Goal: Information Seeking & Learning: Learn about a topic

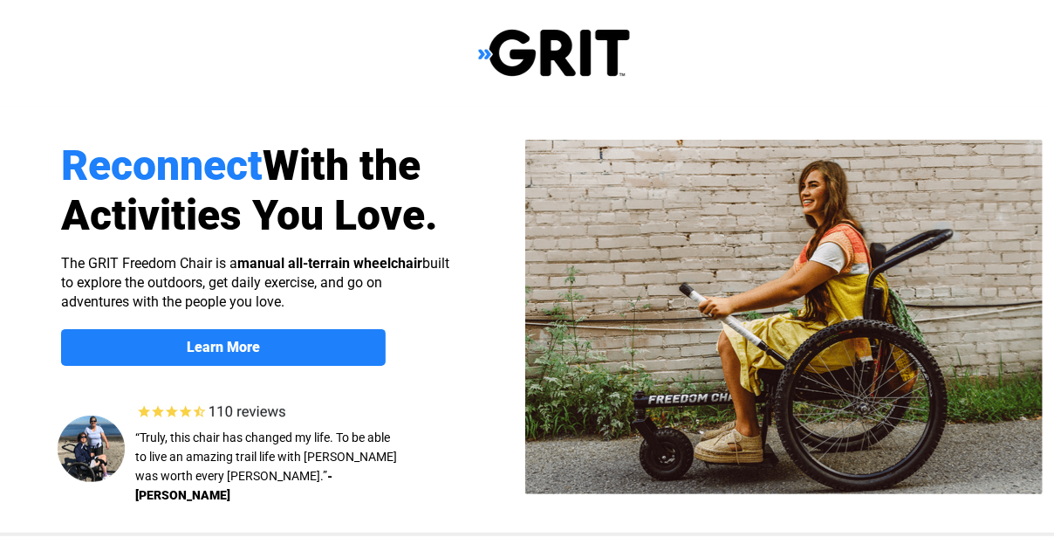
select select "US"
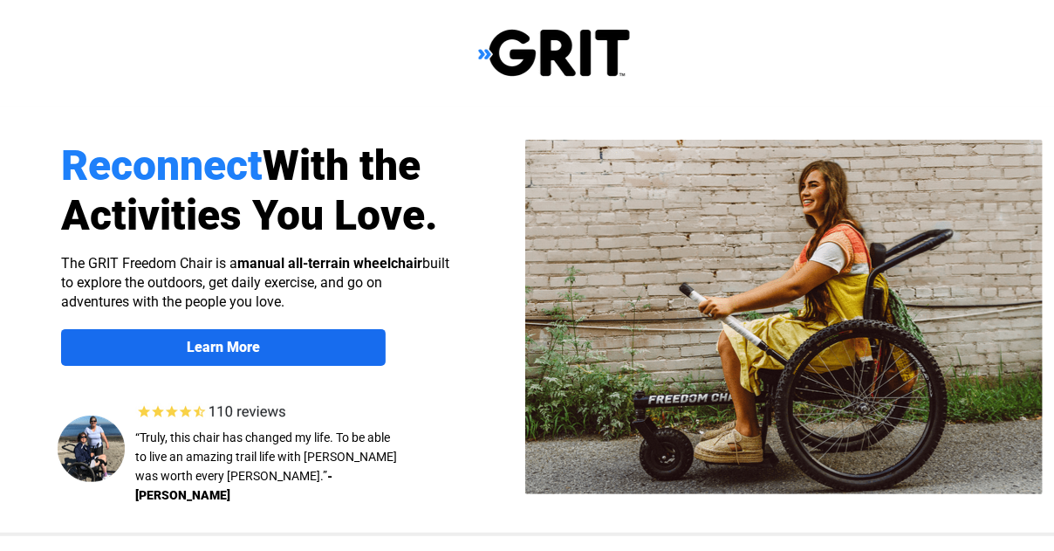
click at [249, 351] on strong "Learn More" at bounding box center [223, 347] width 73 height 17
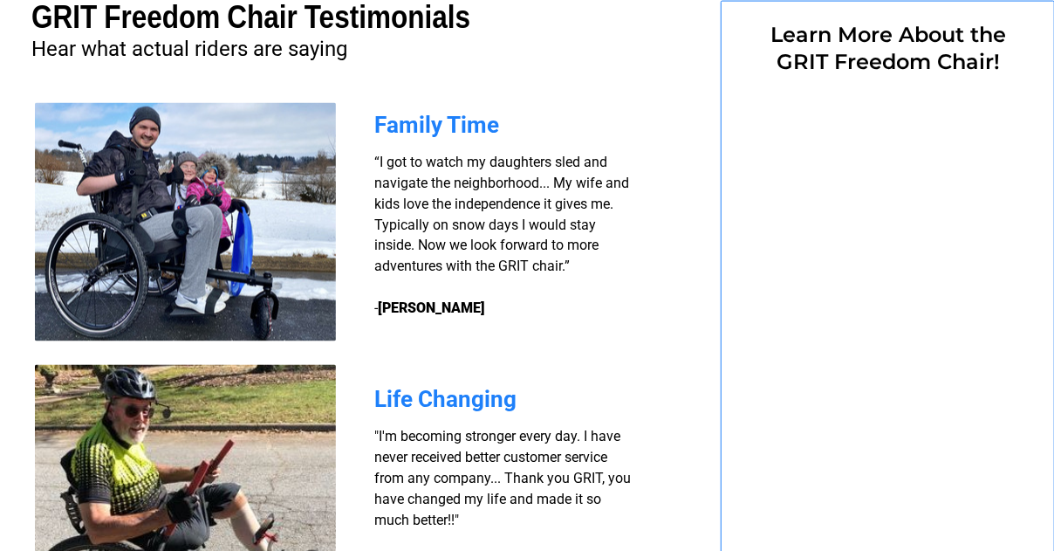
select select "US"
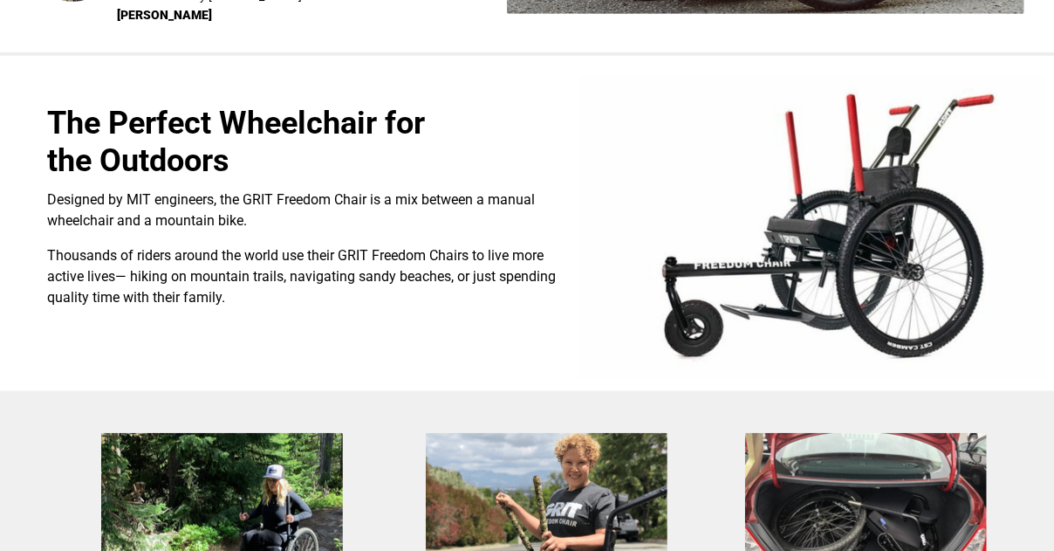
scroll to position [0, 18]
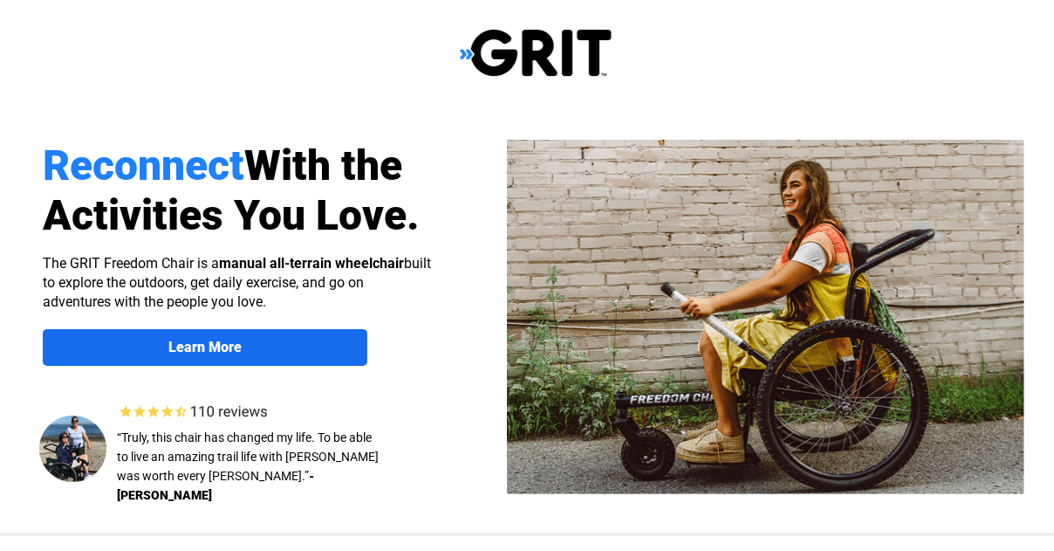
click at [206, 347] on strong "Learn More" at bounding box center [204, 347] width 73 height 17
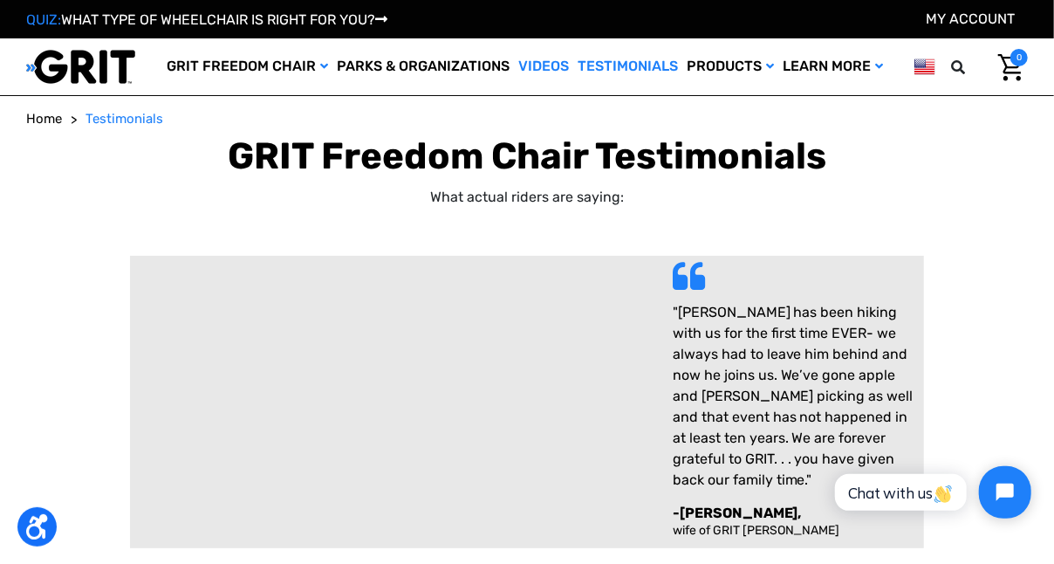
click at [524, 65] on link "Videos" at bounding box center [543, 66] width 59 height 57
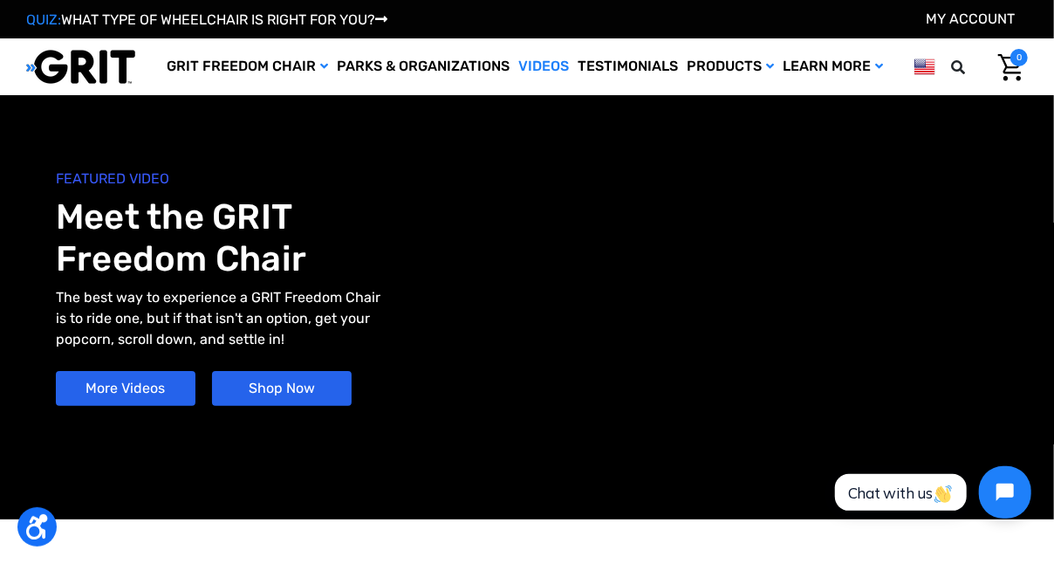
click at [293, 384] on link "Shop Now" at bounding box center [282, 388] width 140 height 35
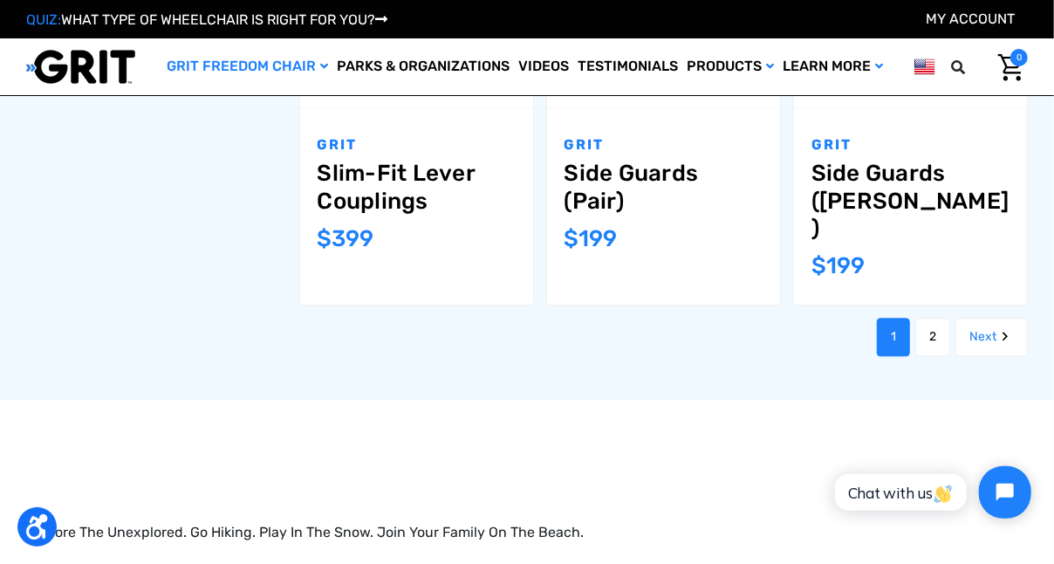
scroll to position [1920, 0]
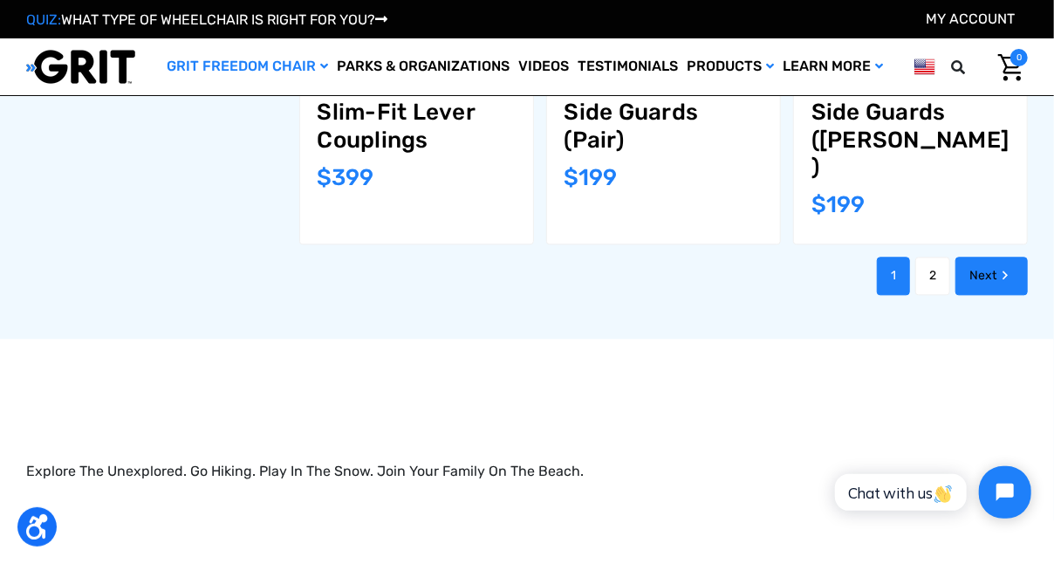
click at [992, 257] on link "Next" at bounding box center [992, 276] width 72 height 38
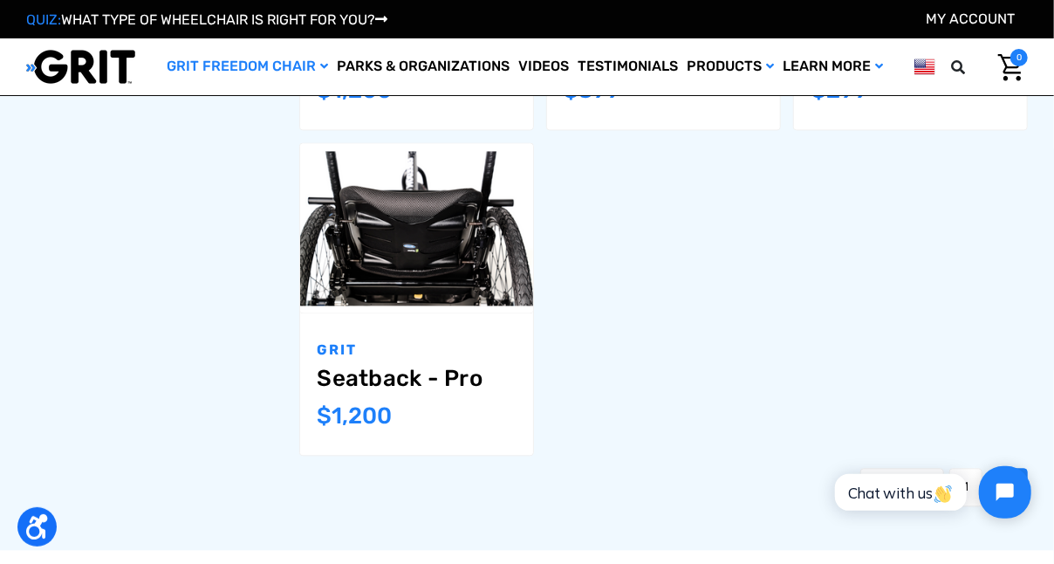
scroll to position [1658, 0]
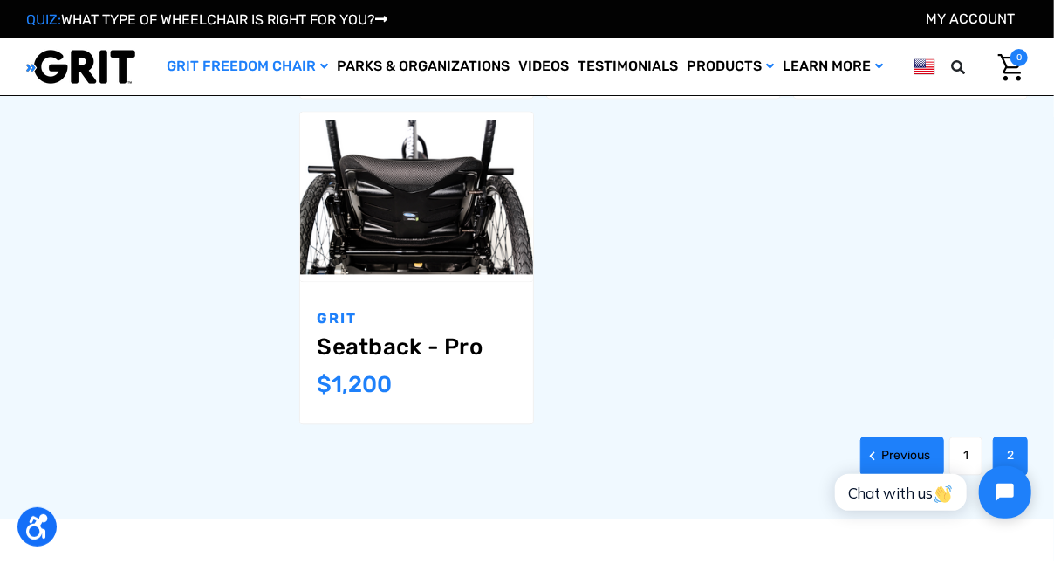
click at [888, 436] on link "Previous" at bounding box center [903, 455] width 84 height 38
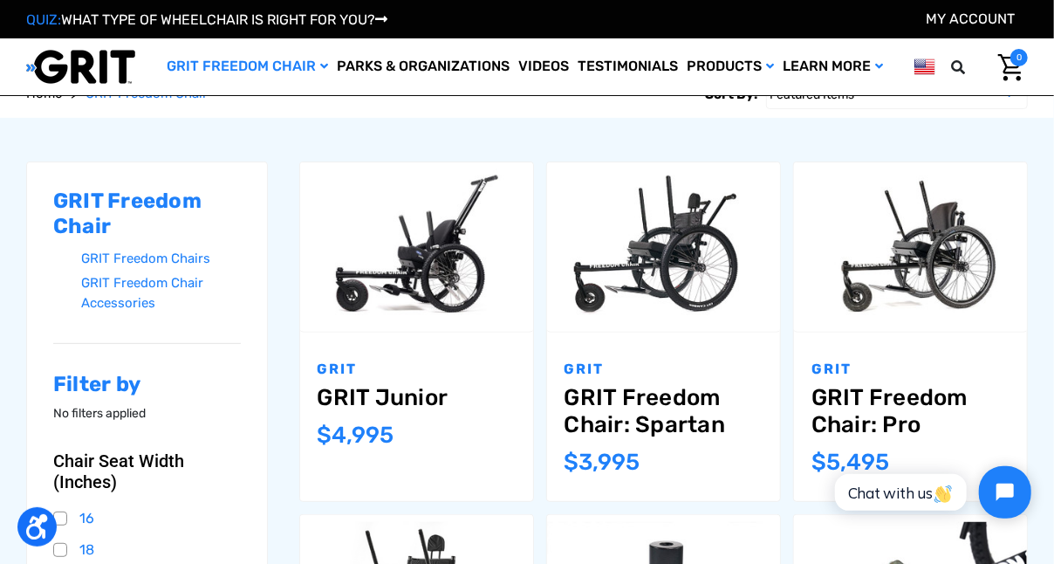
scroll to position [262, 0]
